Goal: Task Accomplishment & Management: Use online tool/utility

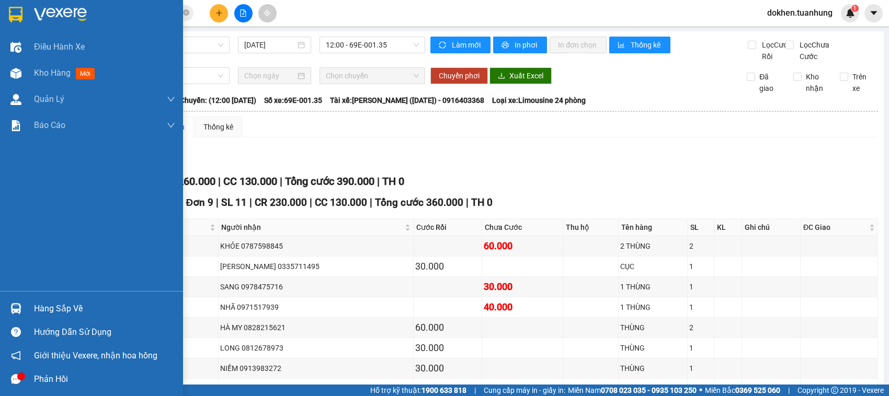
scroll to position [204, 0]
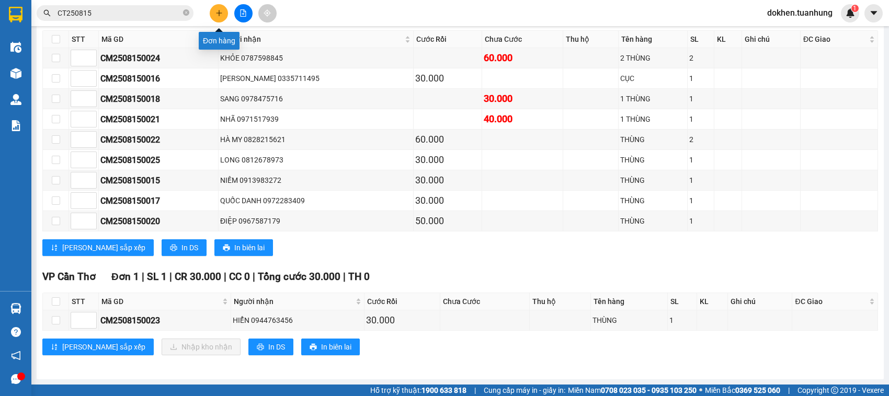
click at [221, 13] on icon "plus" at bounding box center [219, 13] width 6 height 1
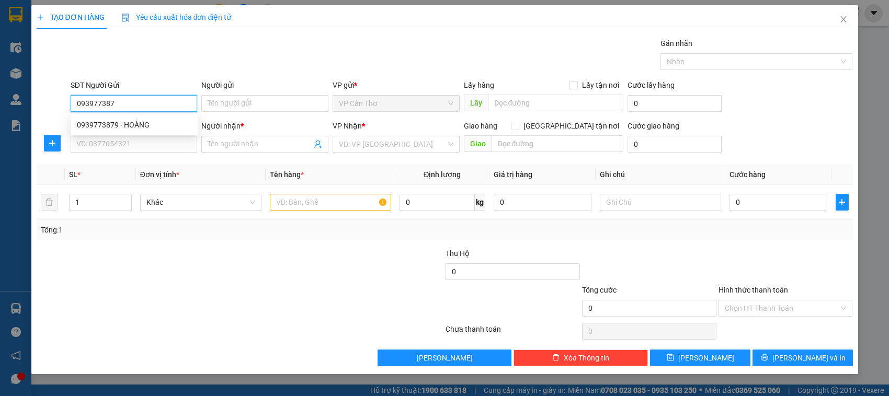
type input "0939773879"
click at [167, 119] on div "0939773879 - HOÀNG" at bounding box center [134, 125] width 115 height 12
type input "HOÀNG"
type input "0939773879"
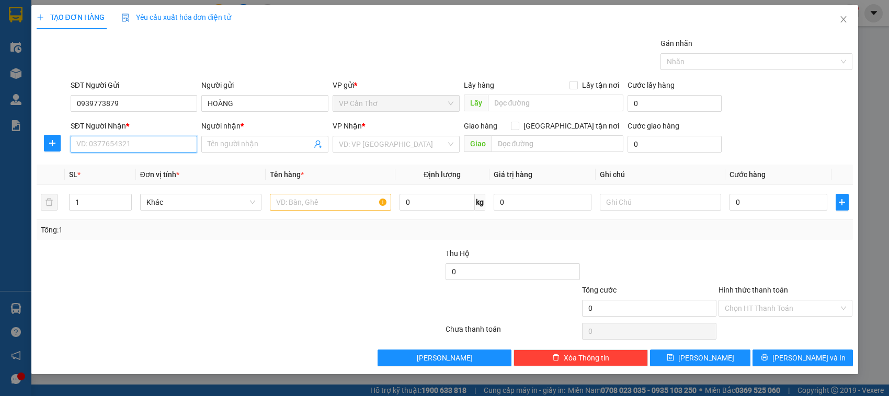
click at [181, 147] on input "SĐT Người Nhận *" at bounding box center [134, 144] width 127 height 17
type input "0858384624"
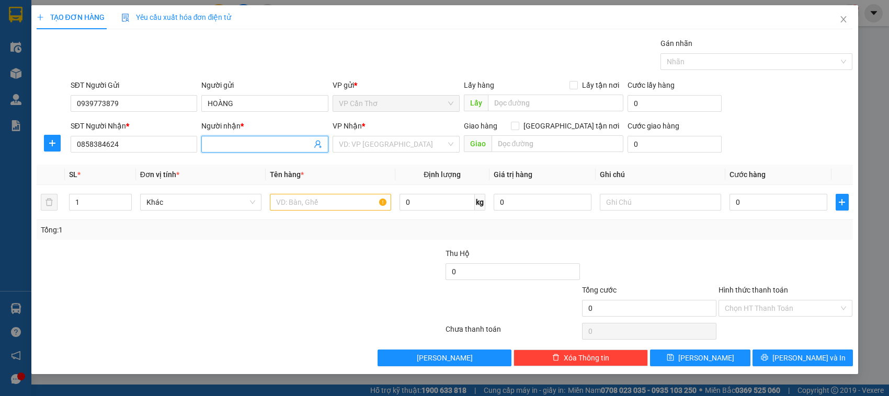
click at [289, 144] on input "Người nhận *" at bounding box center [260, 145] width 104 height 12
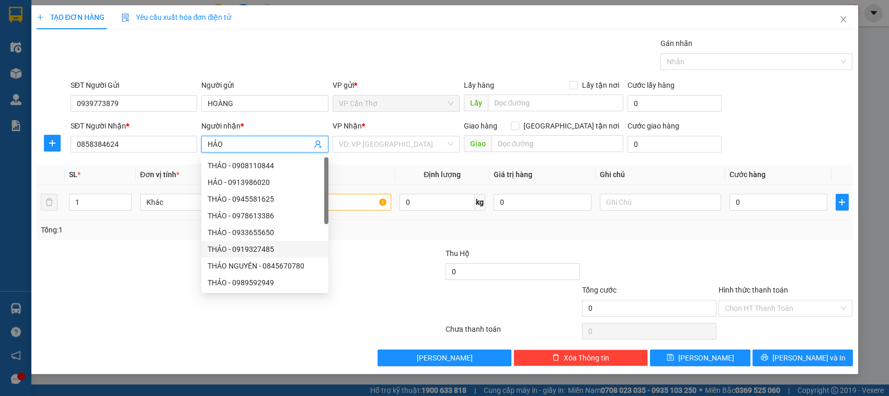
type input "HẢO"
click at [353, 202] on input "text" at bounding box center [330, 202] width 121 height 17
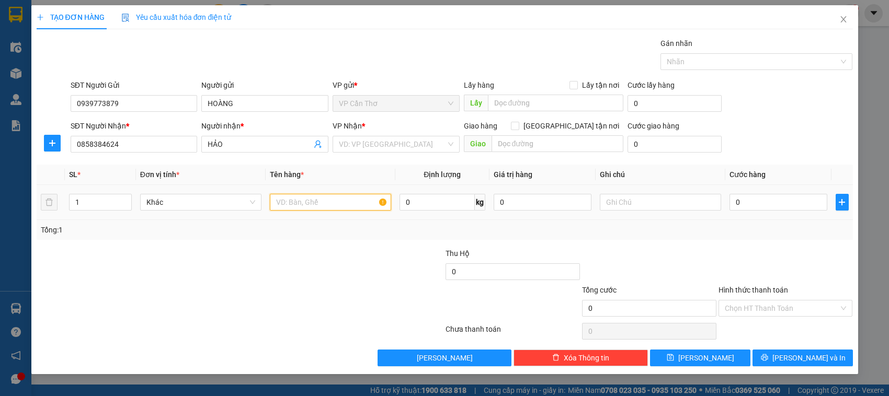
click at [353, 202] on input "text" at bounding box center [330, 202] width 121 height 17
type input "01 HỒ SƠ KHÔNG KIỂM"
click at [791, 207] on input "0" at bounding box center [779, 202] width 98 height 17
type input "3"
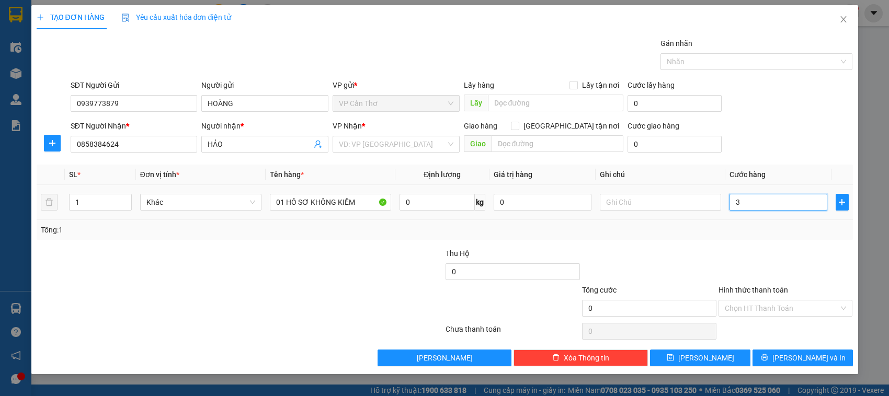
type input "3"
type input "30"
type input "300"
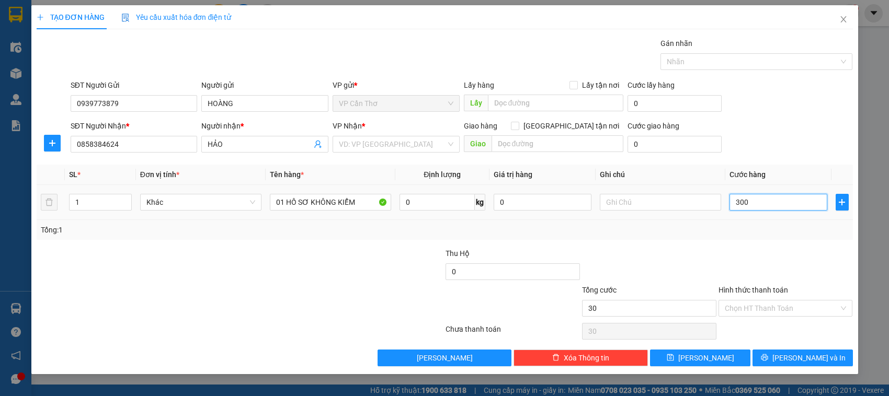
type input "300"
type input "3.000"
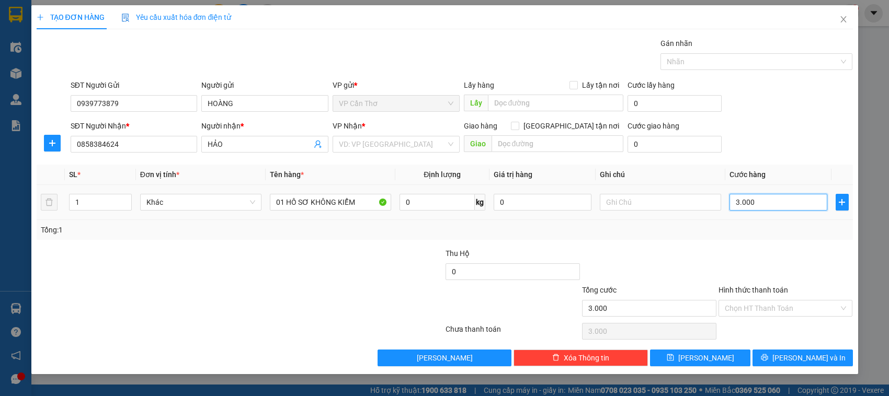
type input "30.000"
click at [829, 303] on input "Hình thức thanh toán" at bounding box center [782, 309] width 115 height 16
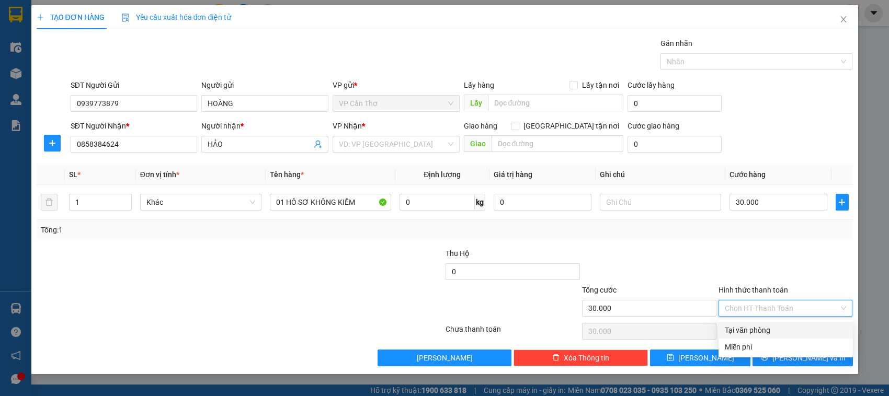
click at [817, 328] on div "Tại văn phòng" at bounding box center [786, 331] width 122 height 12
type input "0"
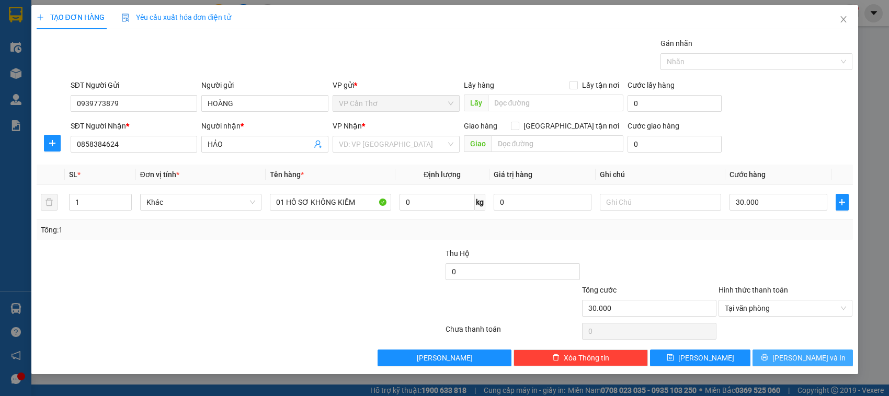
click at [821, 357] on span "[PERSON_NAME] và In" at bounding box center [808, 359] width 73 height 12
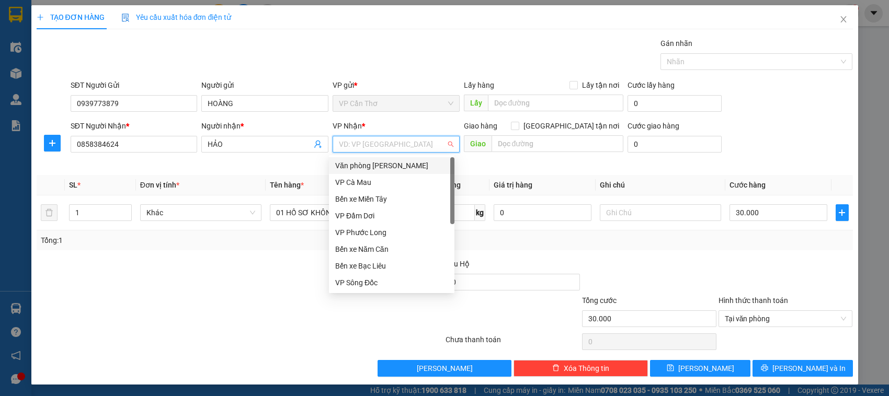
click at [393, 146] on input "search" at bounding box center [392, 145] width 107 height 16
click at [417, 259] on div "Bến xe Bạc Liêu" at bounding box center [392, 266] width 126 height 17
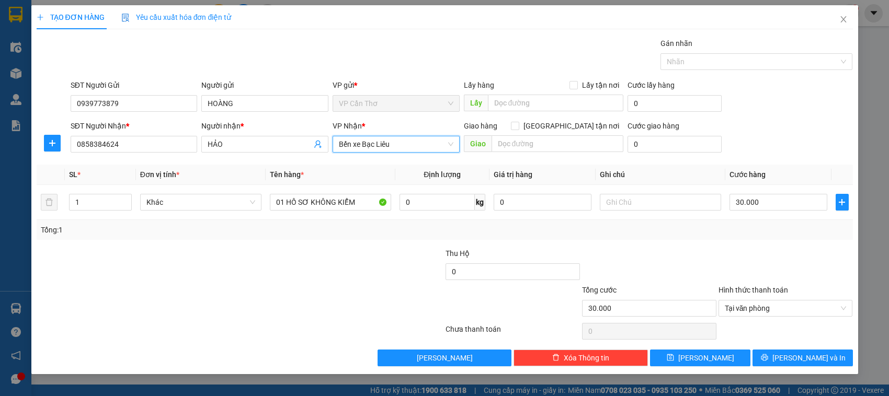
click at [417, 259] on div at bounding box center [376, 266] width 137 height 37
click at [809, 356] on span "[PERSON_NAME] và In" at bounding box center [808, 359] width 73 height 12
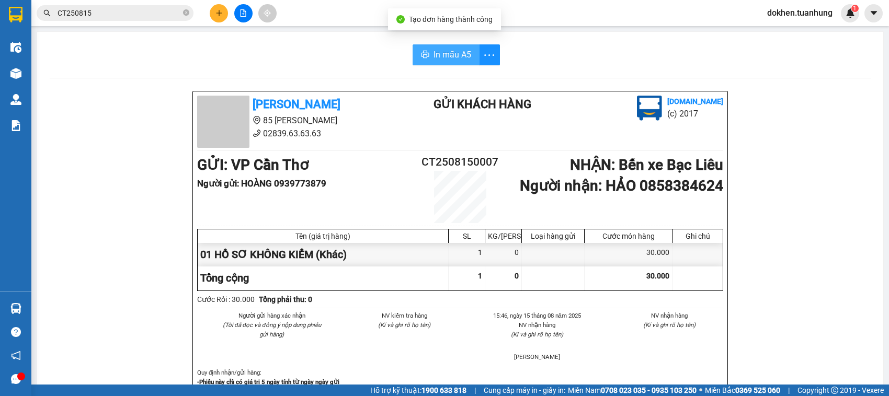
click at [448, 53] on span "In mẫu A5" at bounding box center [453, 54] width 38 height 13
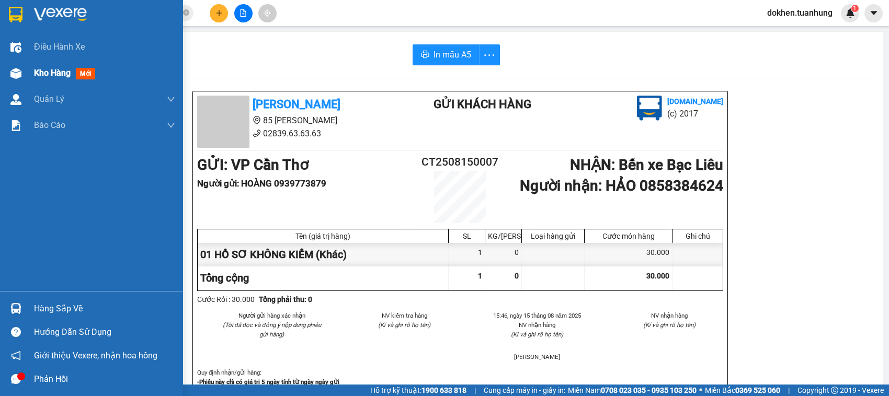
click at [45, 74] on span "Kho hàng" at bounding box center [52, 73] width 37 height 10
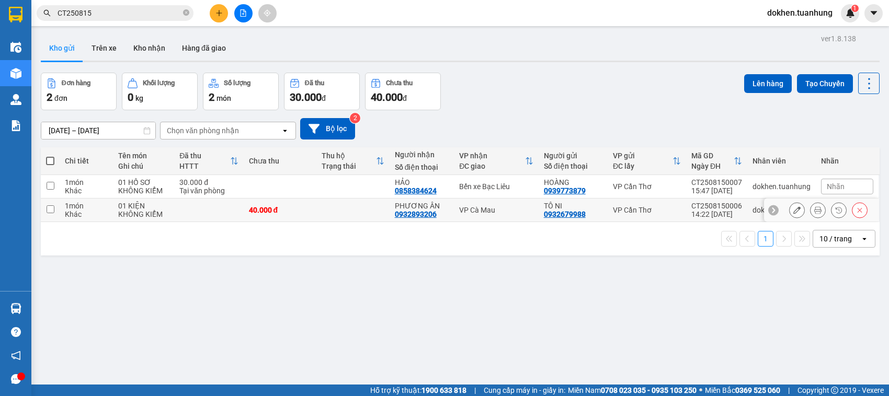
click at [322, 212] on td at bounding box center [352, 211] width 73 height 24
checkbox input "true"
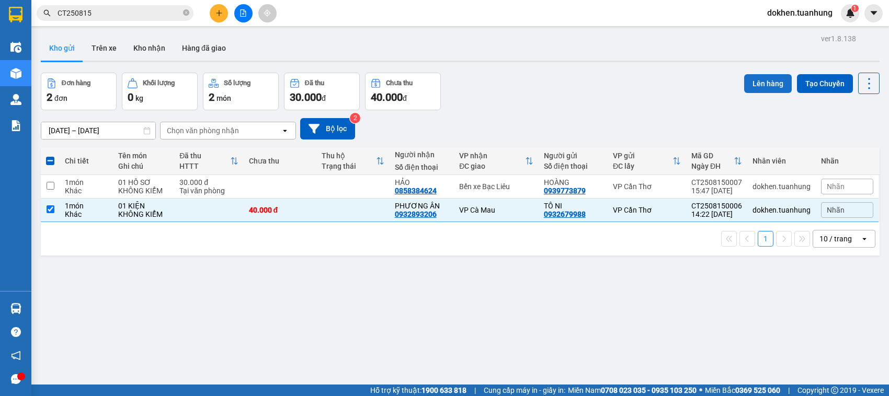
click at [754, 84] on button "Lên hàng" at bounding box center [768, 83] width 48 height 19
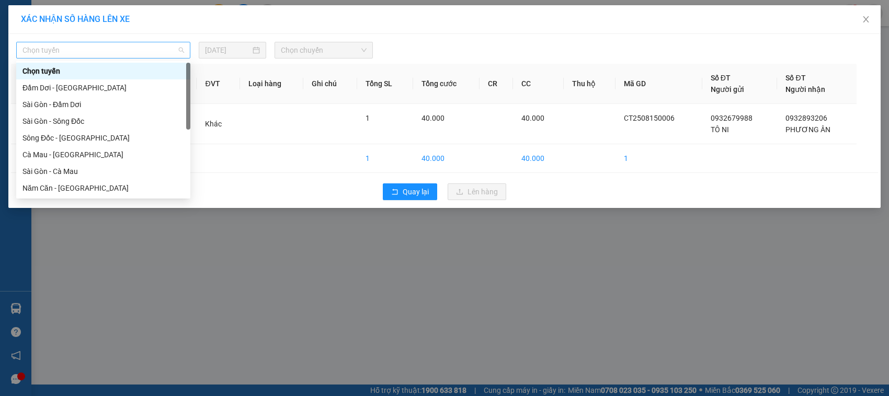
click at [181, 45] on span "Chọn tuyến" at bounding box center [103, 50] width 162 height 16
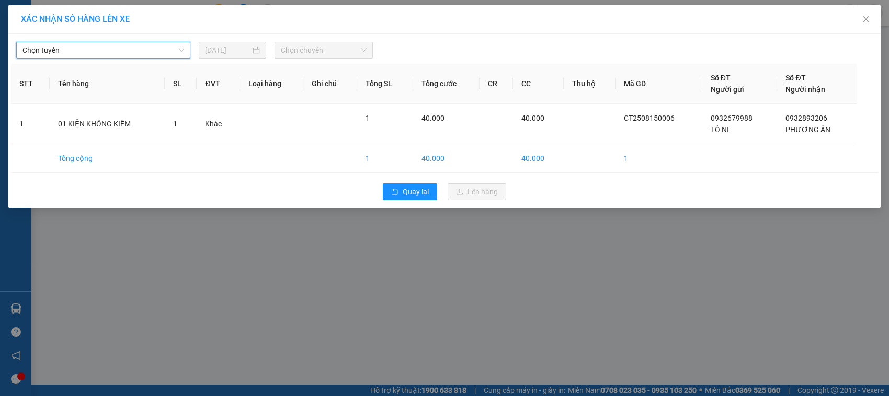
click at [184, 48] on span "Chọn tuyến" at bounding box center [103, 50] width 162 height 16
click at [179, 51] on span "Chọn tuyến" at bounding box center [103, 50] width 162 height 16
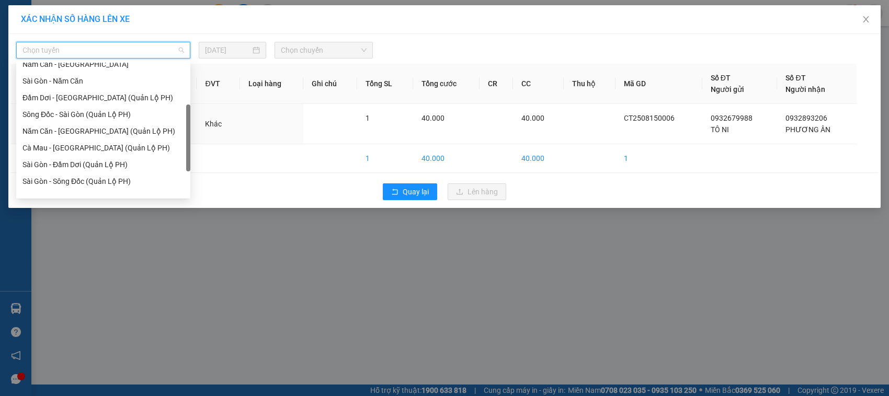
scroll to position [150, 0]
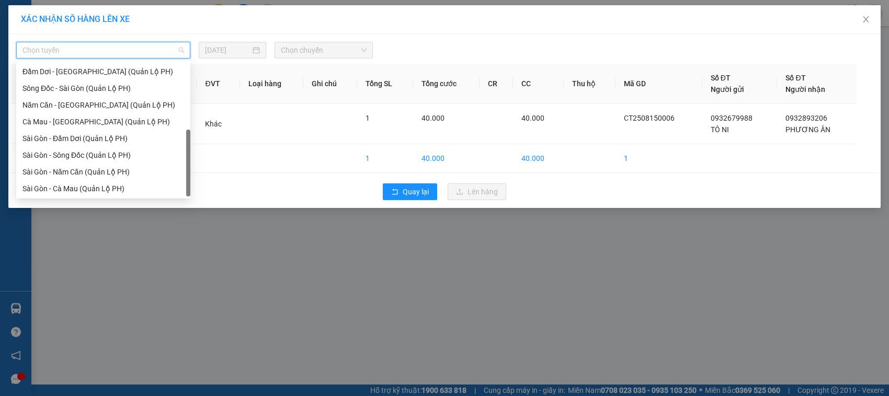
drag, startPoint x: 187, startPoint y: 90, endPoint x: 187, endPoint y: 163, distance: 72.2
click at [187, 163] on div at bounding box center [188, 163] width 4 height 67
click at [131, 169] on div "Sài Gòn - Năm Căn (Quản Lộ PH)" at bounding box center [103, 172] width 162 height 12
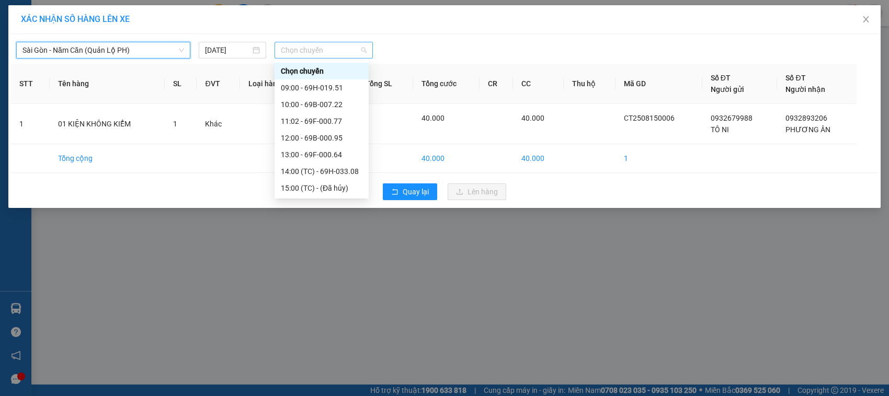
click at [367, 48] on div "Chọn chuyến" at bounding box center [324, 50] width 98 height 17
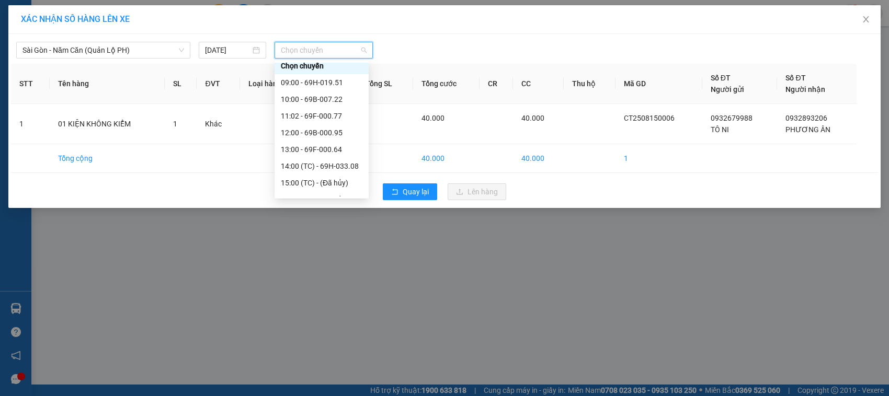
scroll to position [3, 0]
click at [329, 116] on div "11:02 - 69F-000.77" at bounding box center [322, 119] width 82 height 12
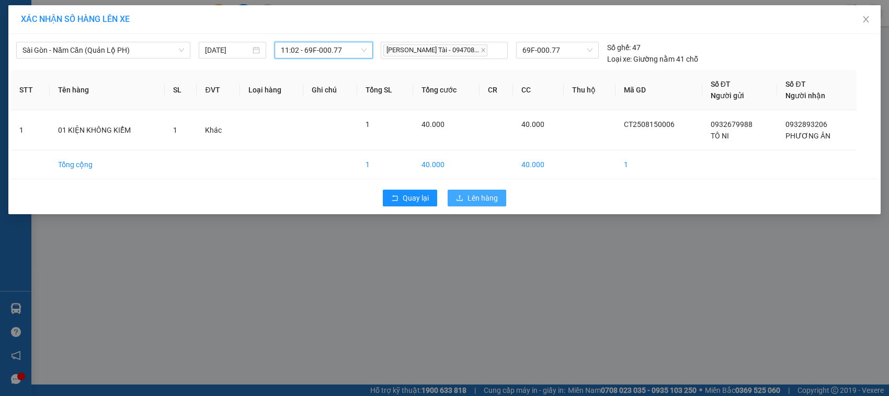
click at [468, 197] on span "Lên hàng" at bounding box center [483, 198] width 30 height 12
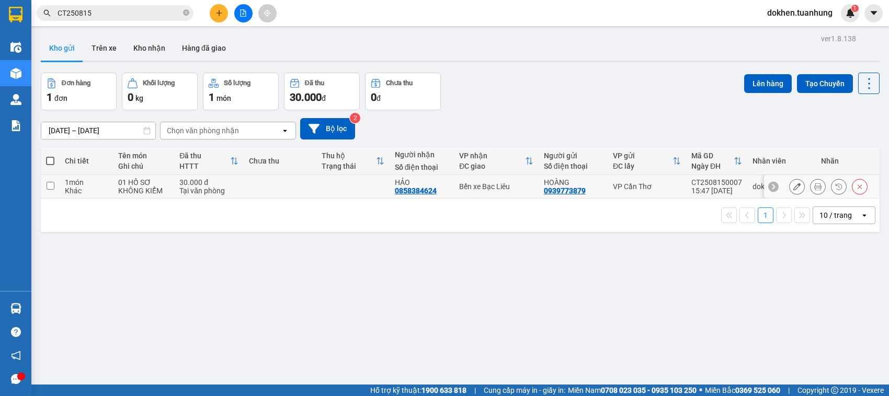
click at [465, 187] on div "Bến xe Bạc Liêu" at bounding box center [496, 187] width 74 height 8
checkbox input "true"
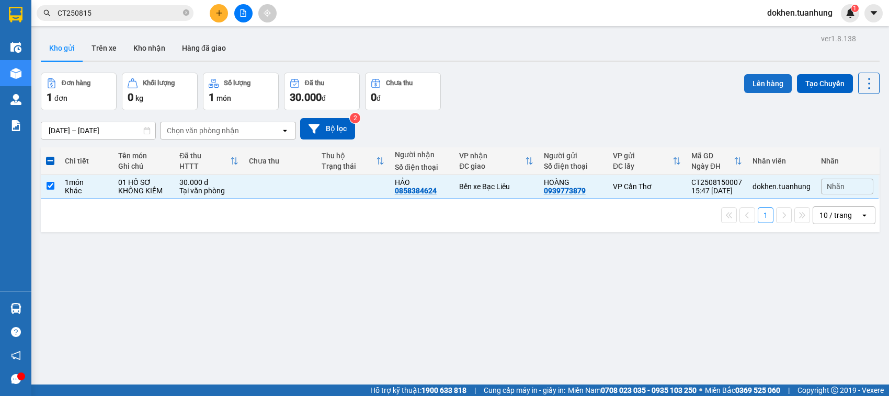
click at [752, 81] on button "Lên hàng" at bounding box center [768, 83] width 48 height 19
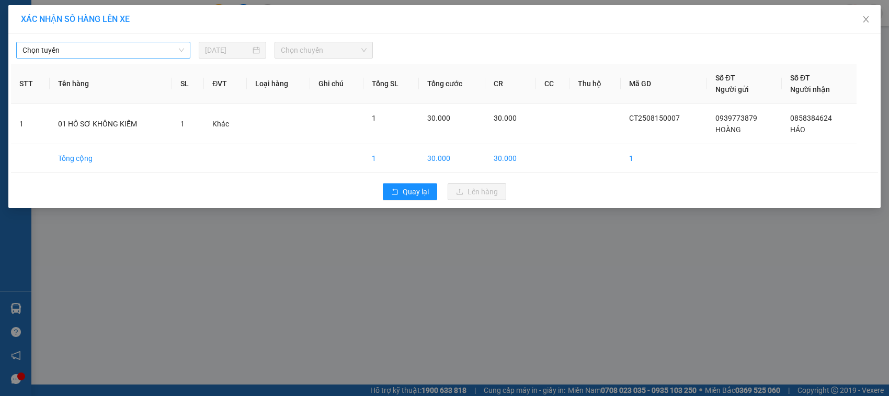
click at [181, 48] on span "Chọn tuyến" at bounding box center [103, 50] width 162 height 16
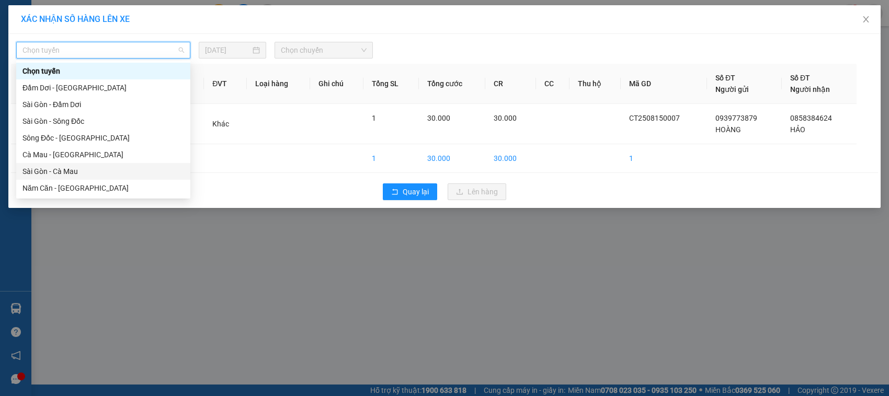
click at [142, 172] on div "Sài Gòn - Cà Mau" at bounding box center [103, 172] width 162 height 12
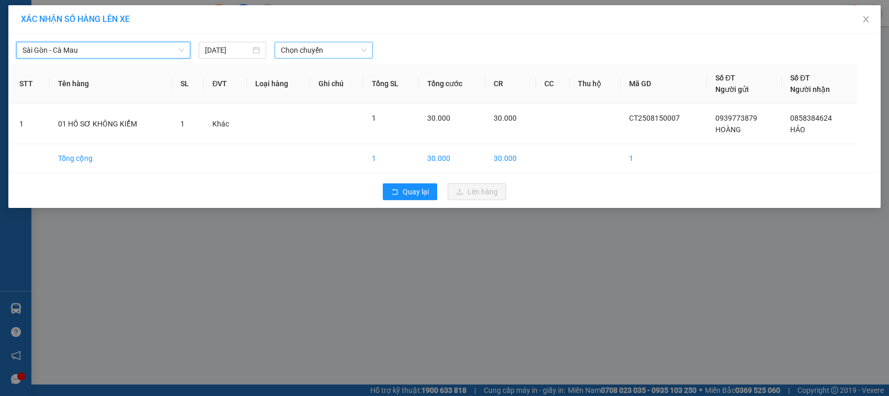
click at [365, 49] on span "Chọn chuyến" at bounding box center [323, 50] width 85 height 16
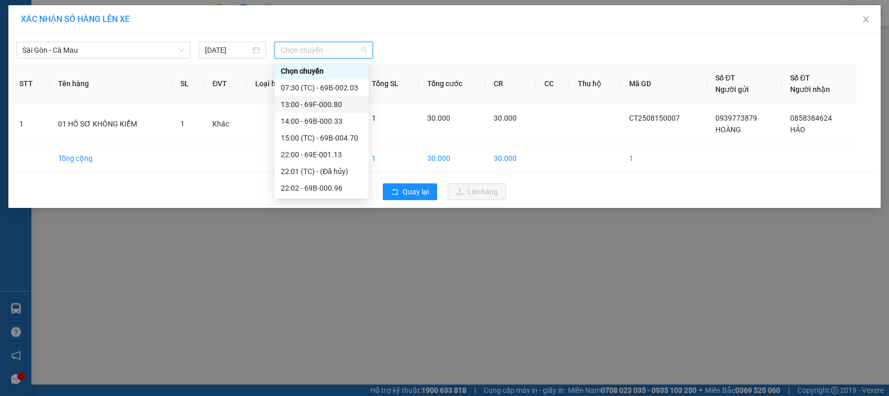
click at [344, 104] on div "13:00 - 69F-000.80" at bounding box center [322, 105] width 82 height 12
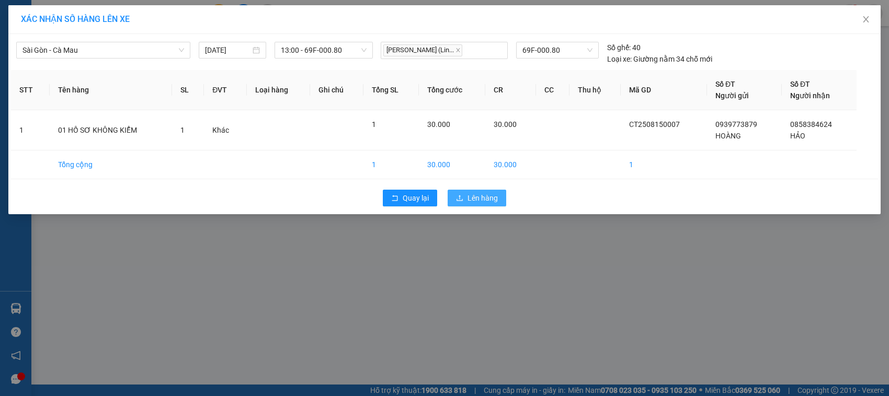
click at [496, 198] on span "Lên hàng" at bounding box center [483, 198] width 30 height 12
